Goal: Task Accomplishment & Management: Manage account settings

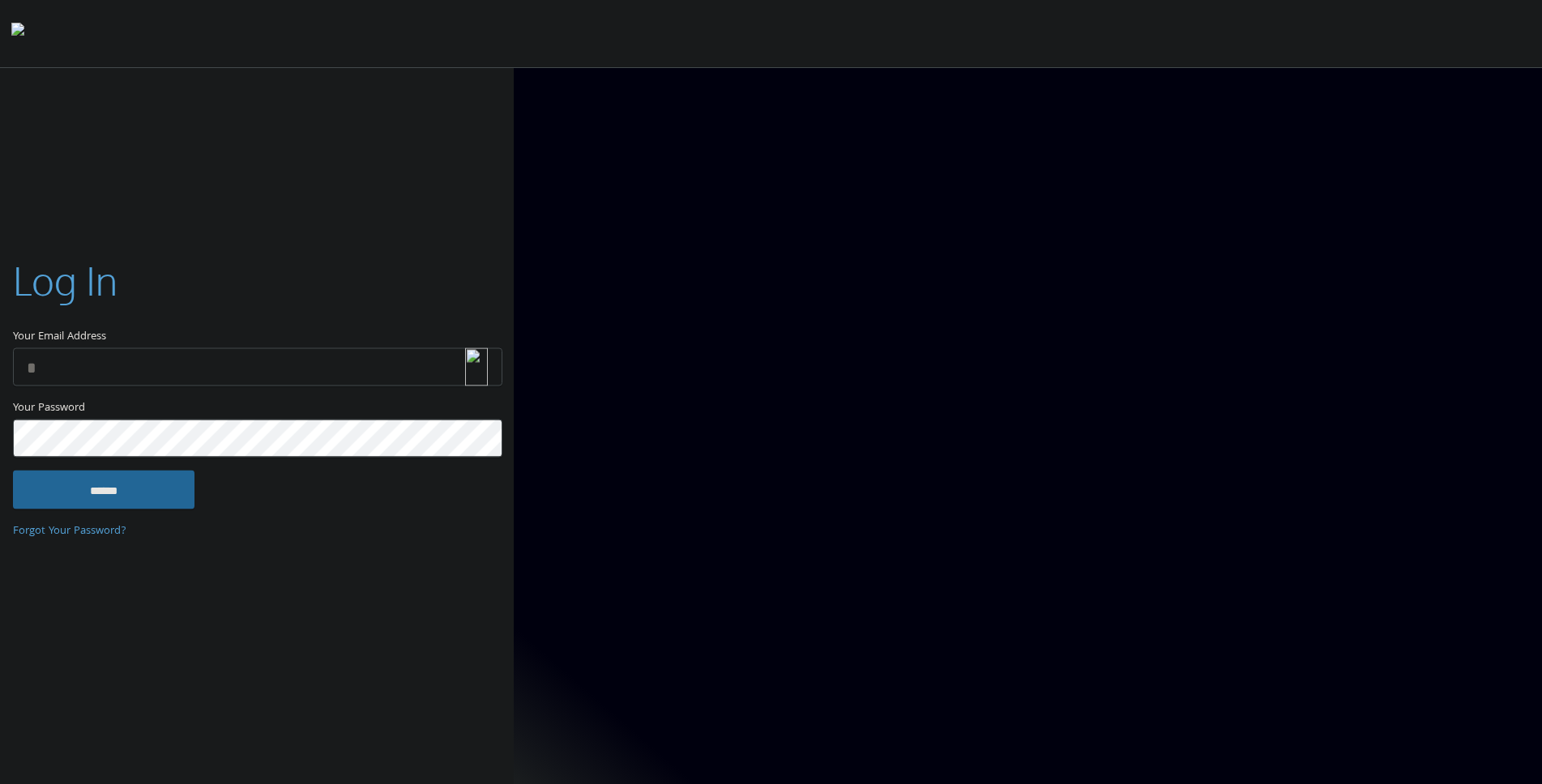
click at [480, 367] on img at bounding box center [476, 367] width 22 height 38
click at [415, 300] on label "Your Email Address" at bounding box center [257, 300] width 488 height 94
click at [415, 349] on input "Your Email Address" at bounding box center [257, 367] width 490 height 38
click at [397, 361] on input "Your Email Address" at bounding box center [257, 367] width 490 height 38
click at [445, 269] on label "Your Email Address" at bounding box center [257, 300] width 488 height 94
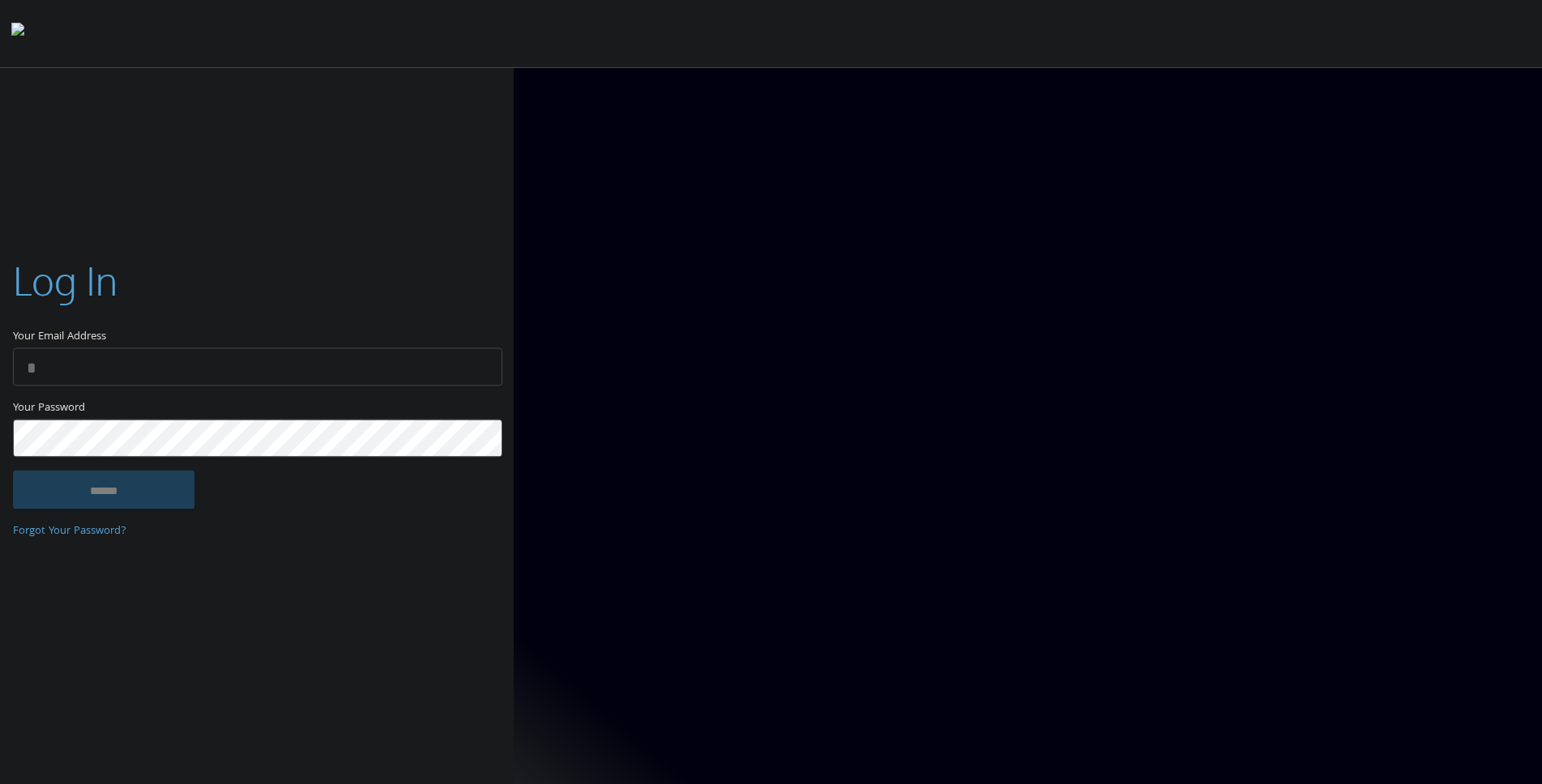
click at [445, 349] on input "Your Email Address" at bounding box center [257, 367] width 490 height 38
click at [483, 367] on img at bounding box center [476, 367] width 22 height 38
type input "**********"
